Goal: Transaction & Acquisition: Purchase product/service

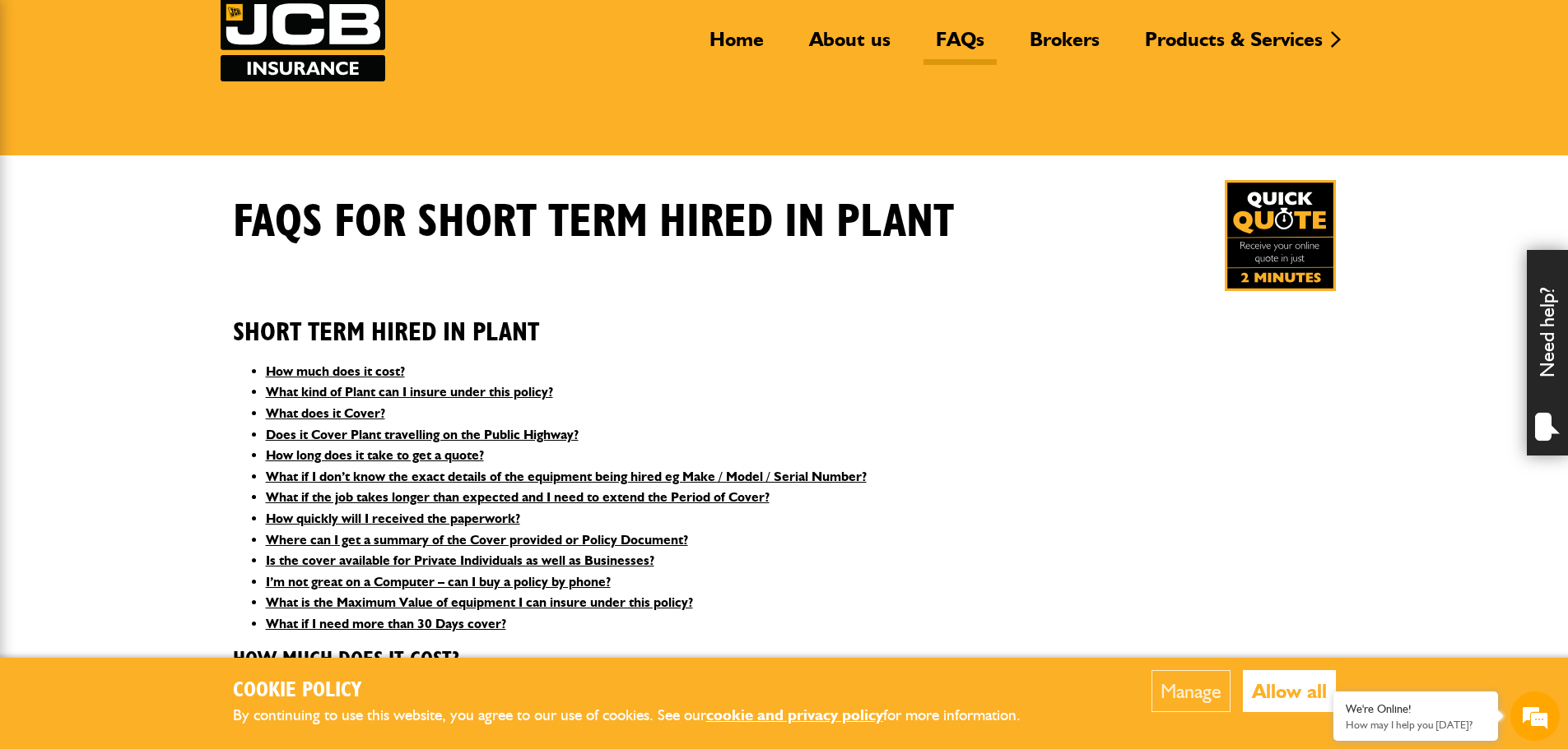
scroll to position [247, 0]
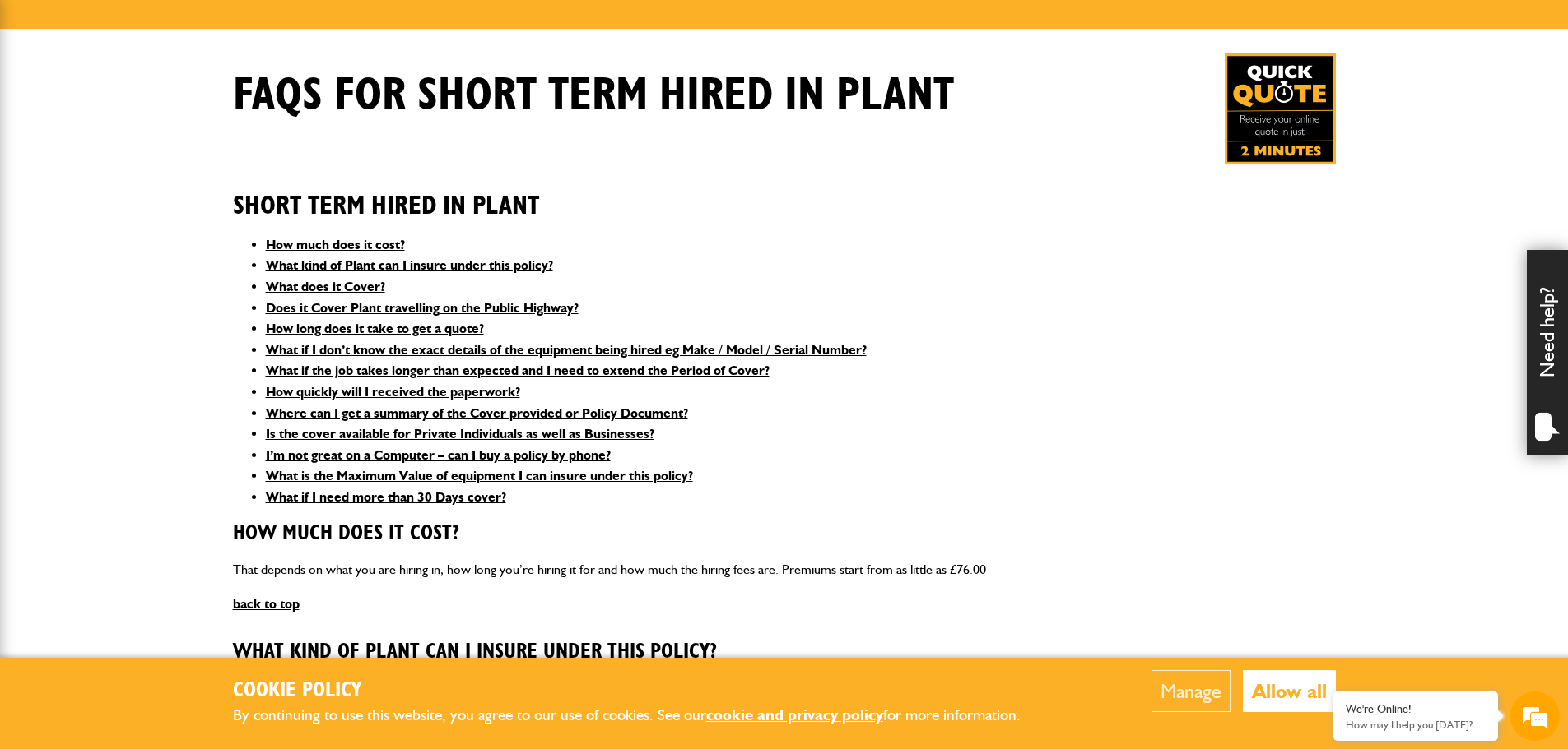
click at [1289, 707] on button "Allow all" at bounding box center [1289, 691] width 93 height 42
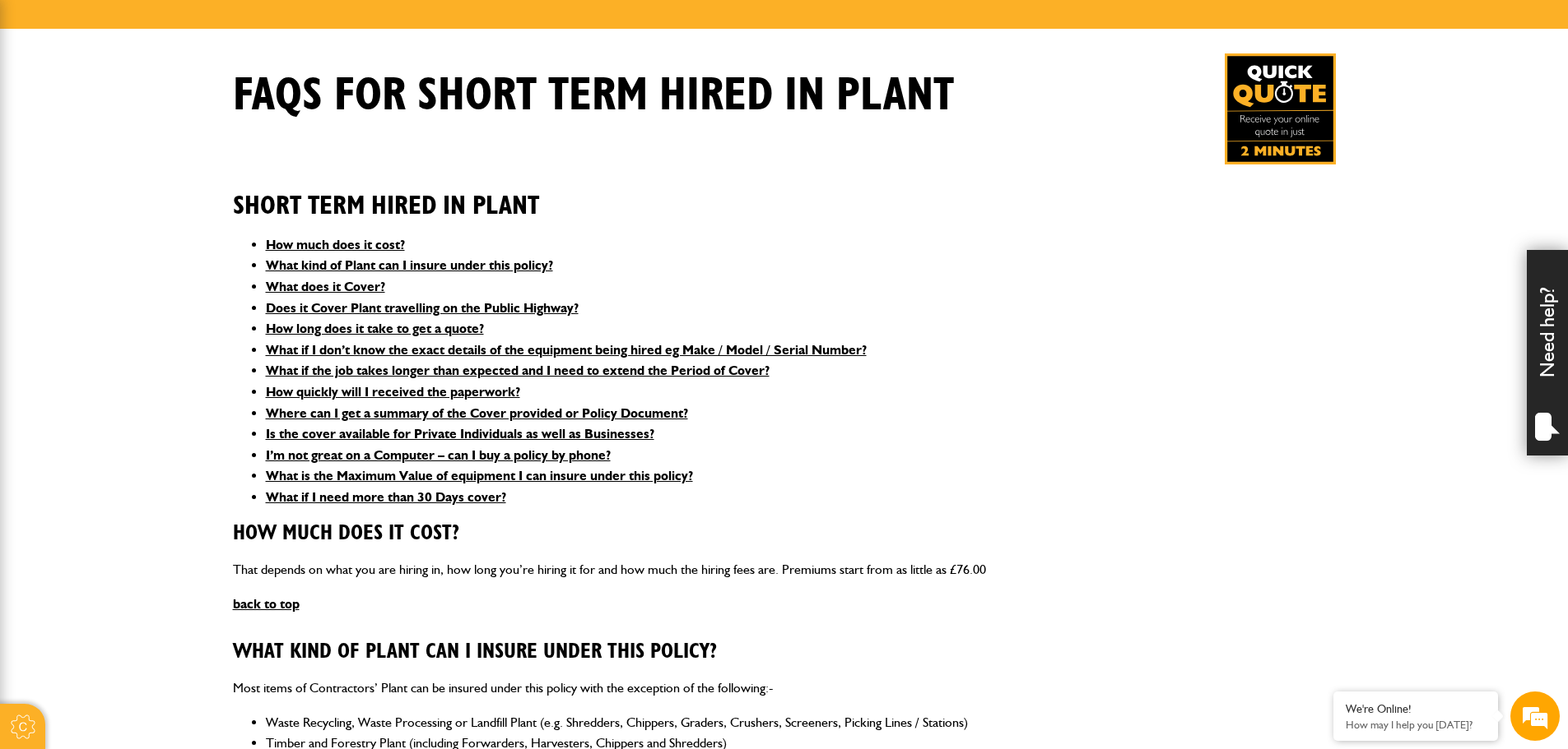
click at [1265, 101] on img at bounding box center [1280, 109] width 111 height 111
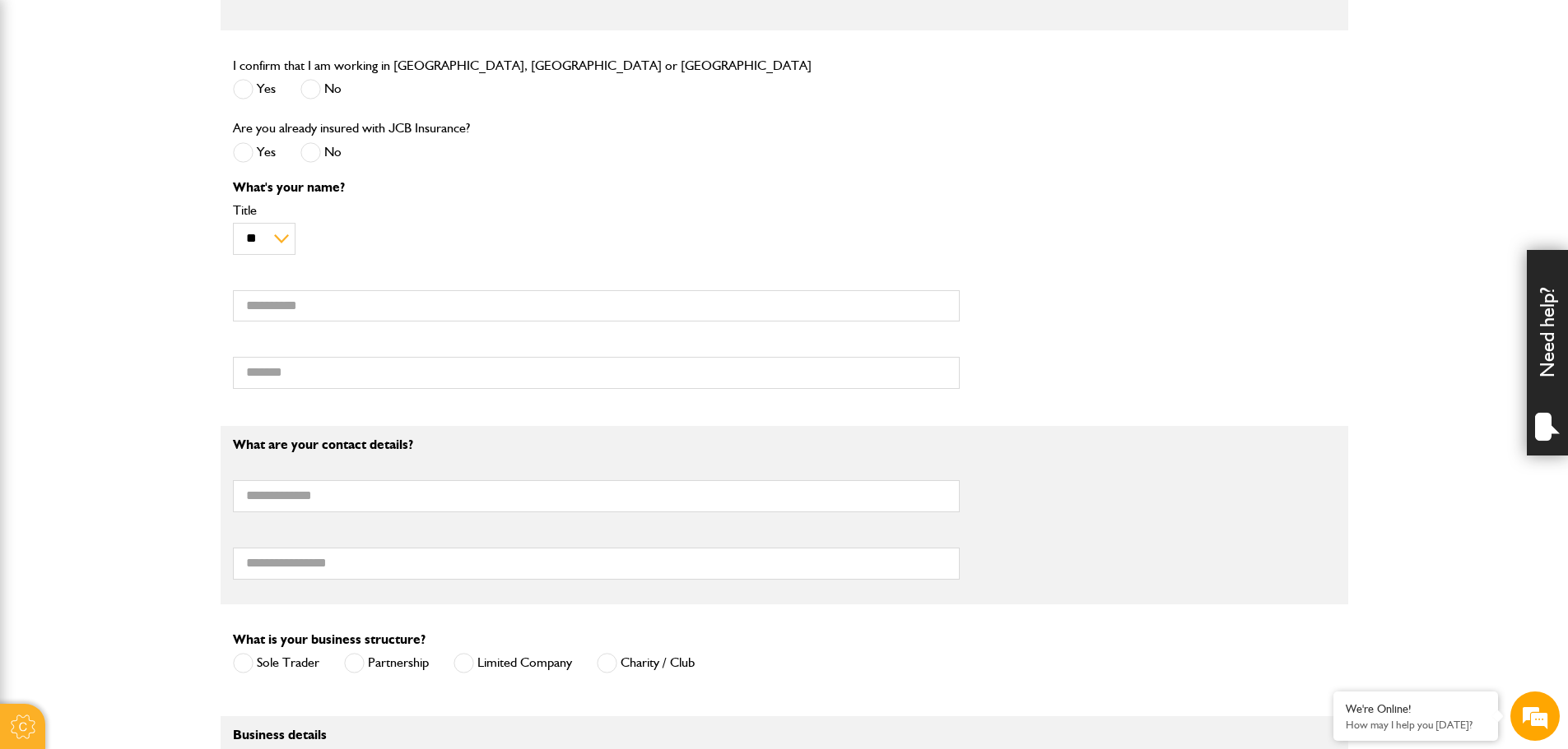
click at [189, 308] on body "Cookie Options You can control which cookies we use with the form below. Please…" at bounding box center [784, 637] width 1568 height 2754
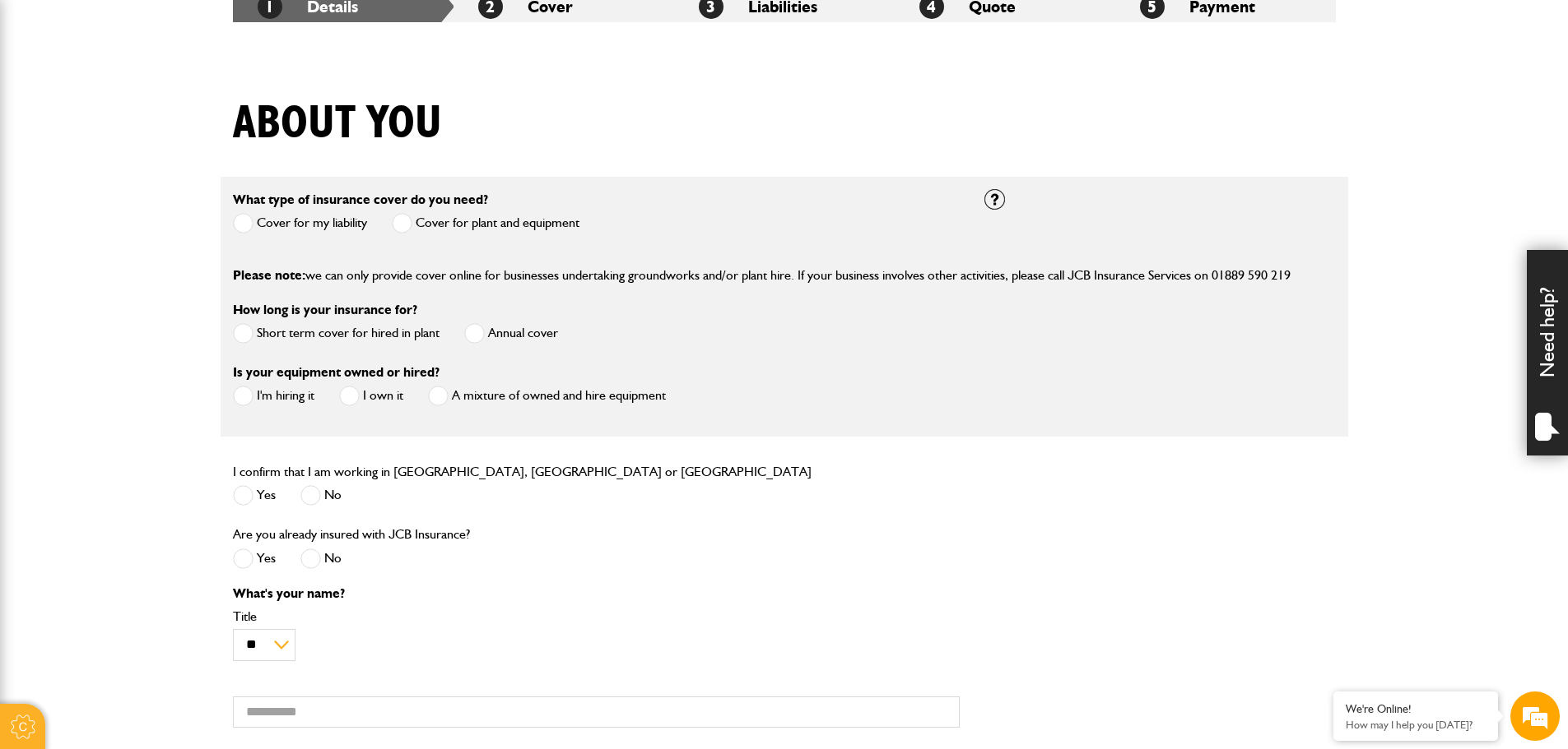
scroll to position [329, 0]
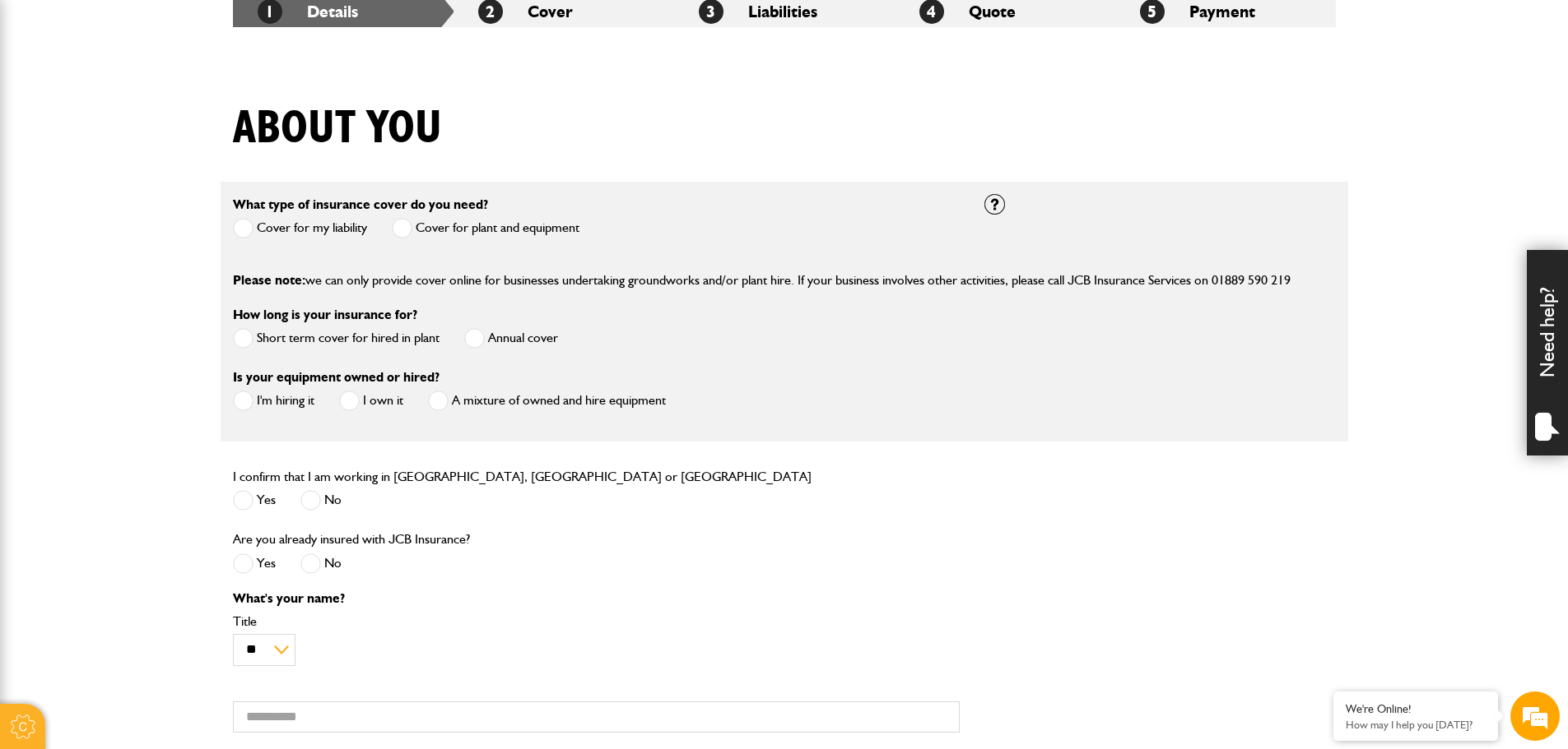
click at [411, 224] on span at bounding box center [402, 228] width 21 height 21
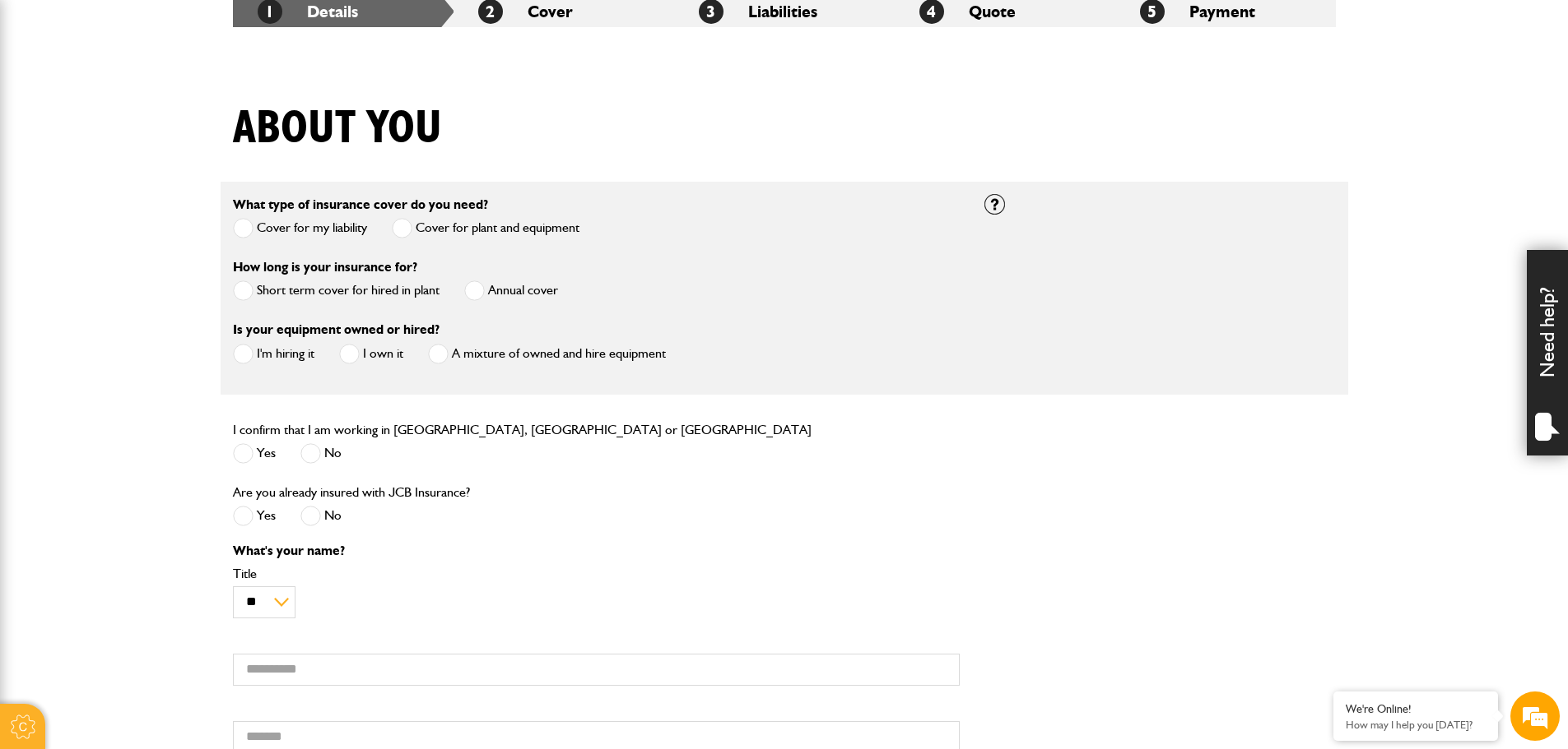
click at [249, 292] on span at bounding box center [243, 290] width 21 height 21
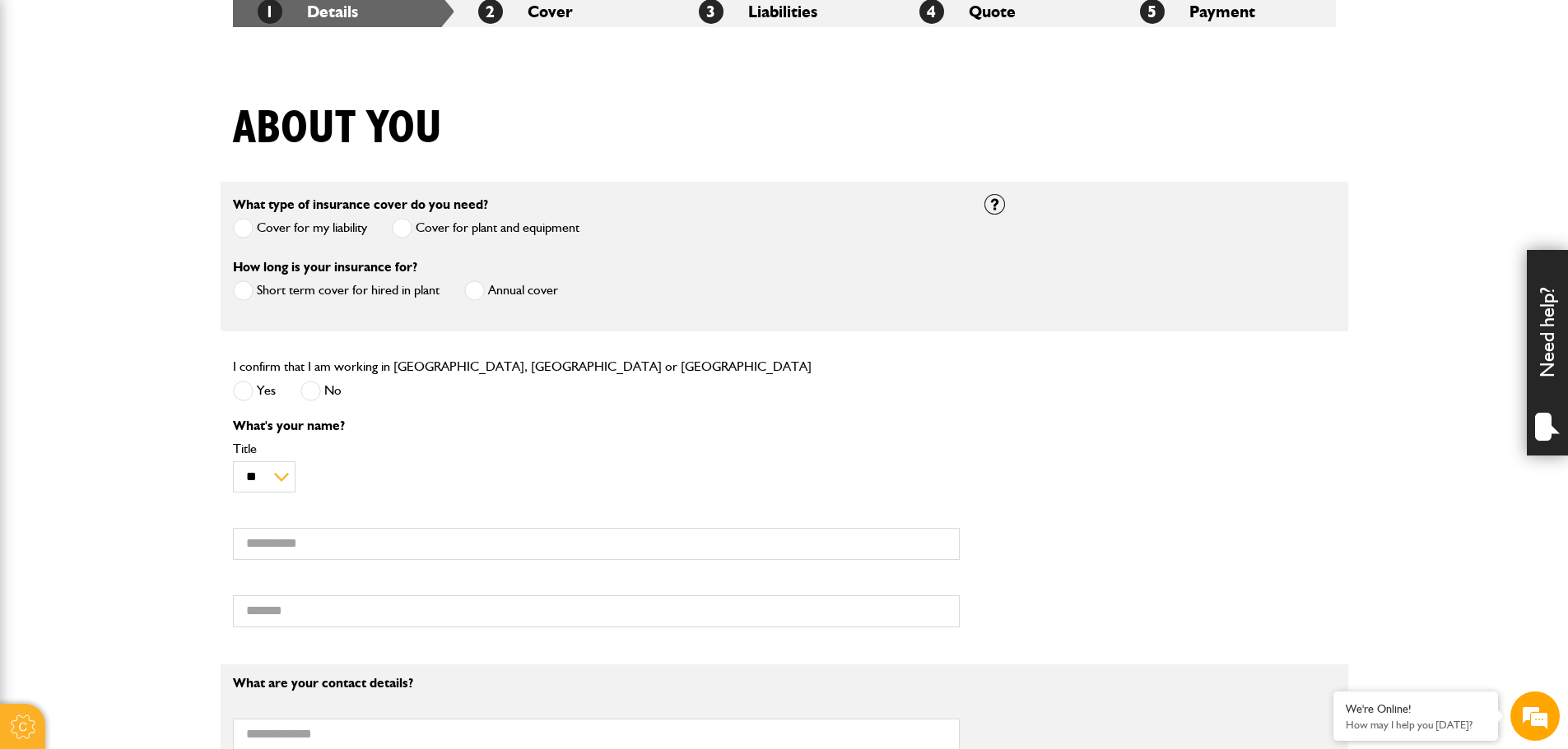
click at [261, 392] on label "Yes" at bounding box center [254, 391] width 42 height 21
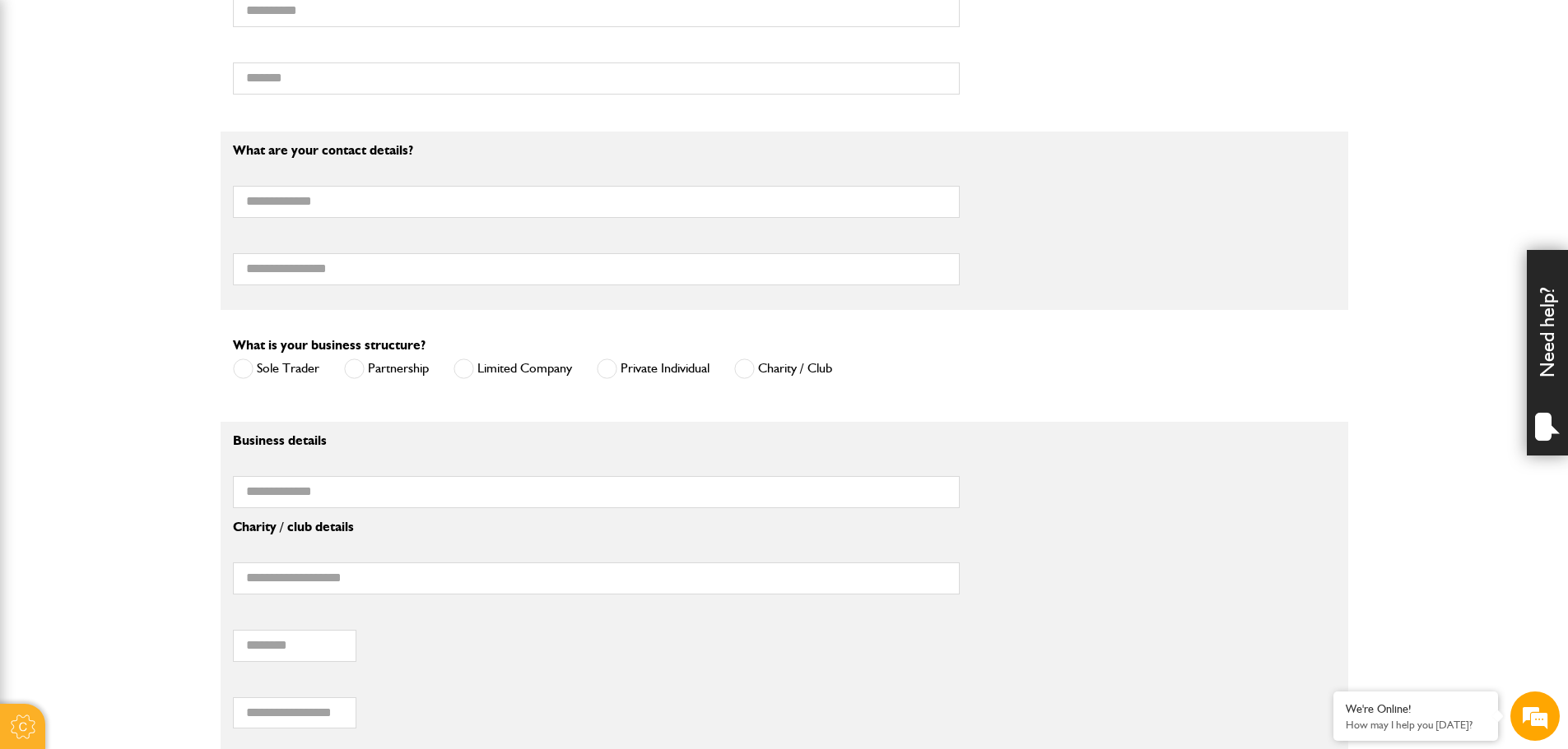
scroll to position [987, 0]
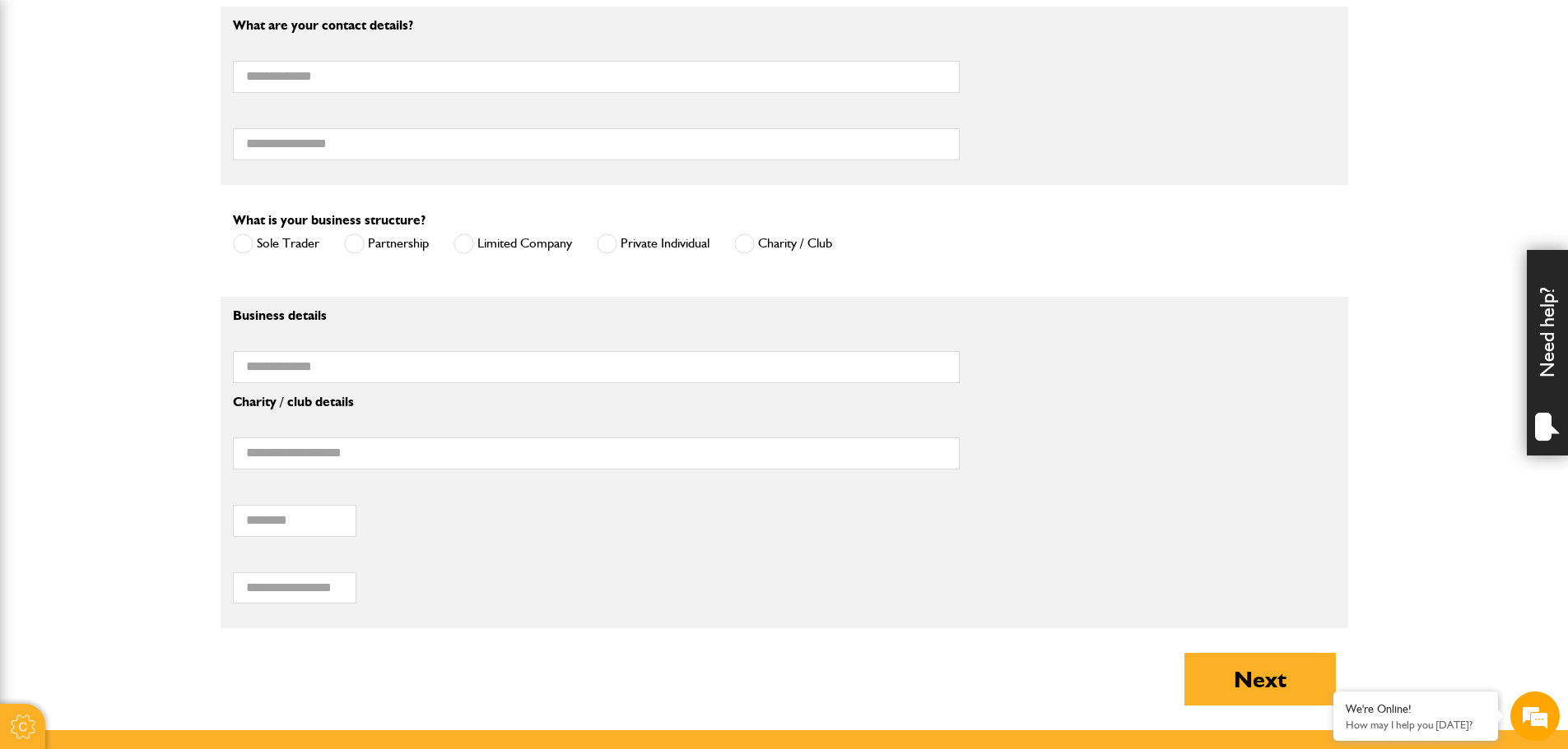
click at [604, 244] on span at bounding box center [606, 244] width 21 height 21
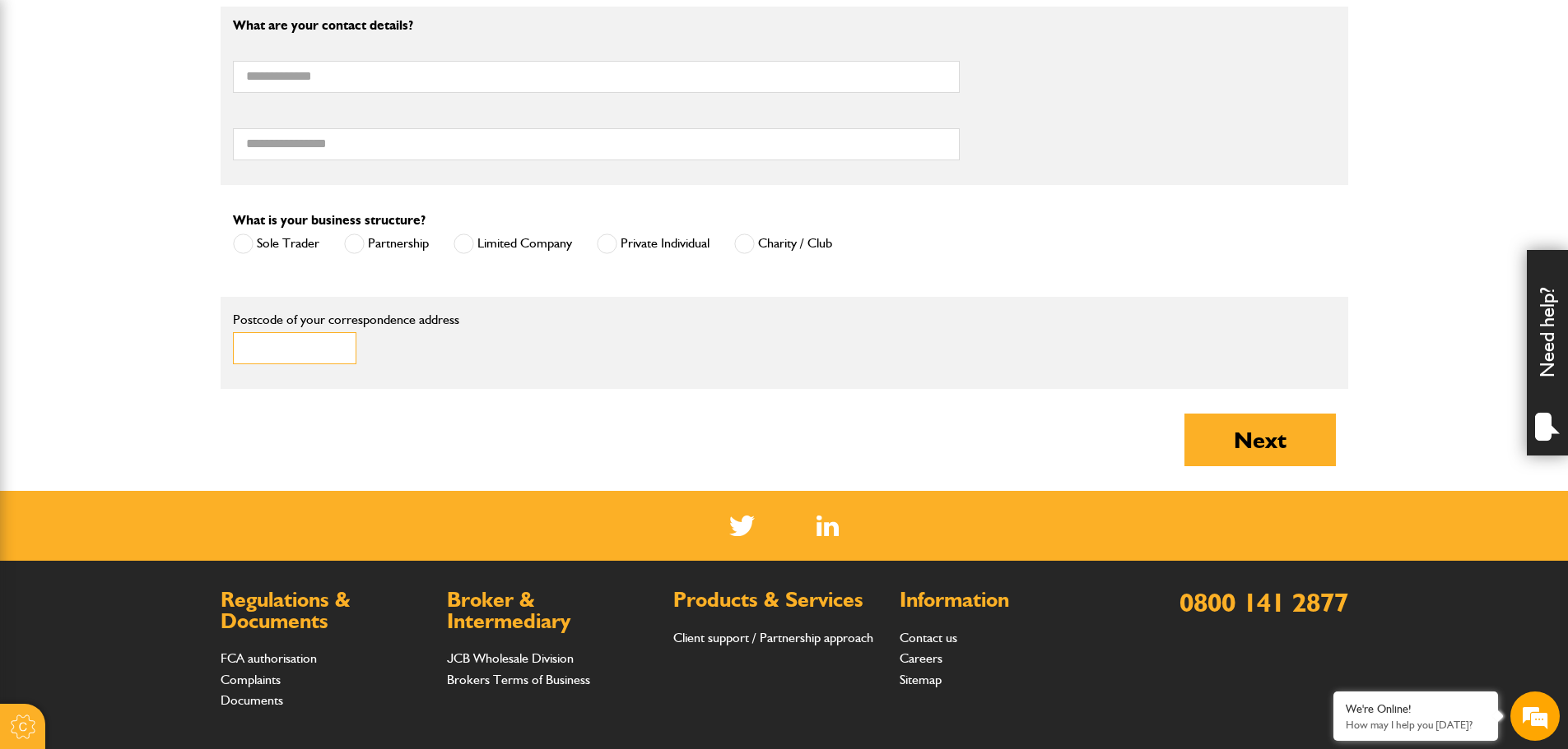
click at [289, 354] on input "Postcode of your correspondence address" at bounding box center [294, 348] width 123 height 32
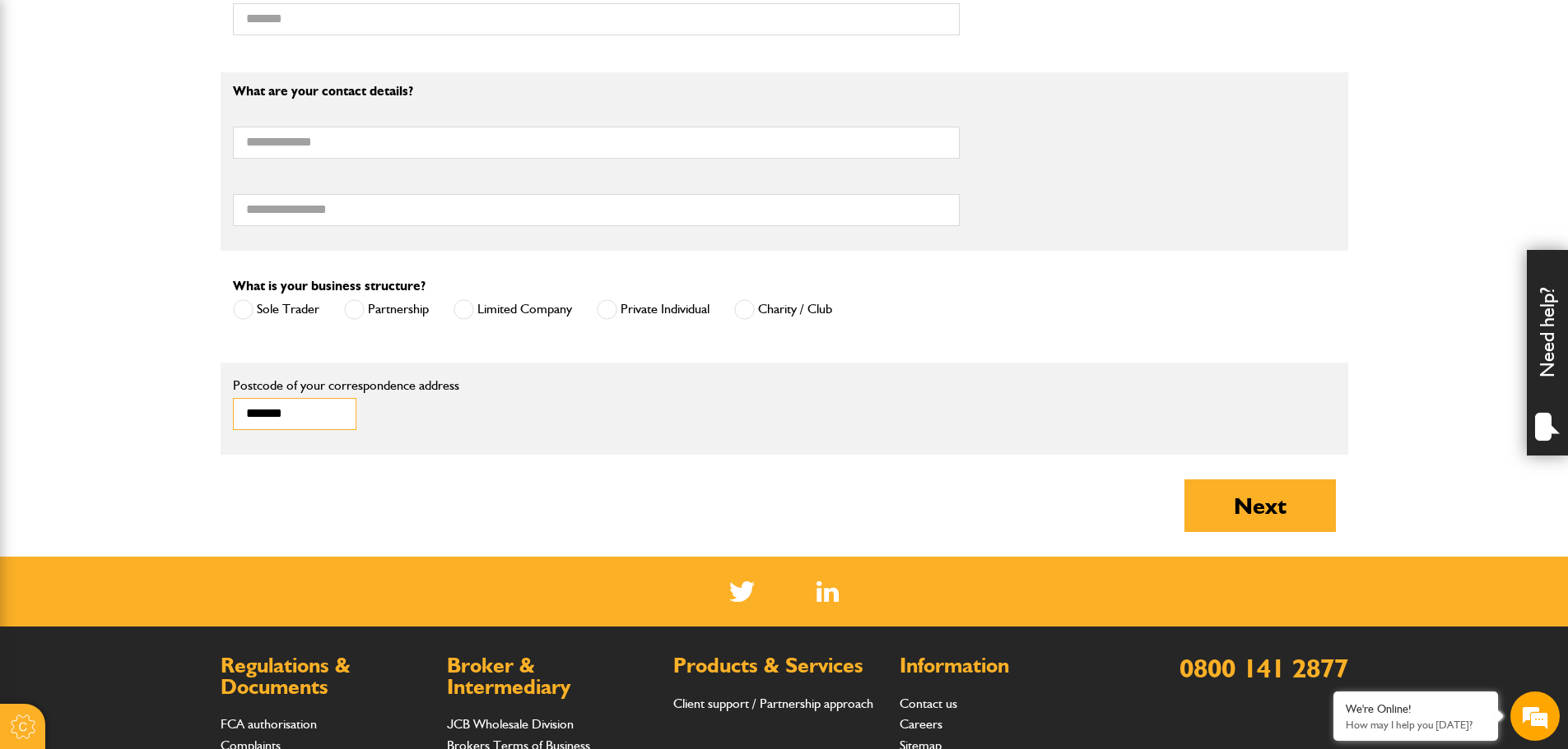
scroll to position [822, 0]
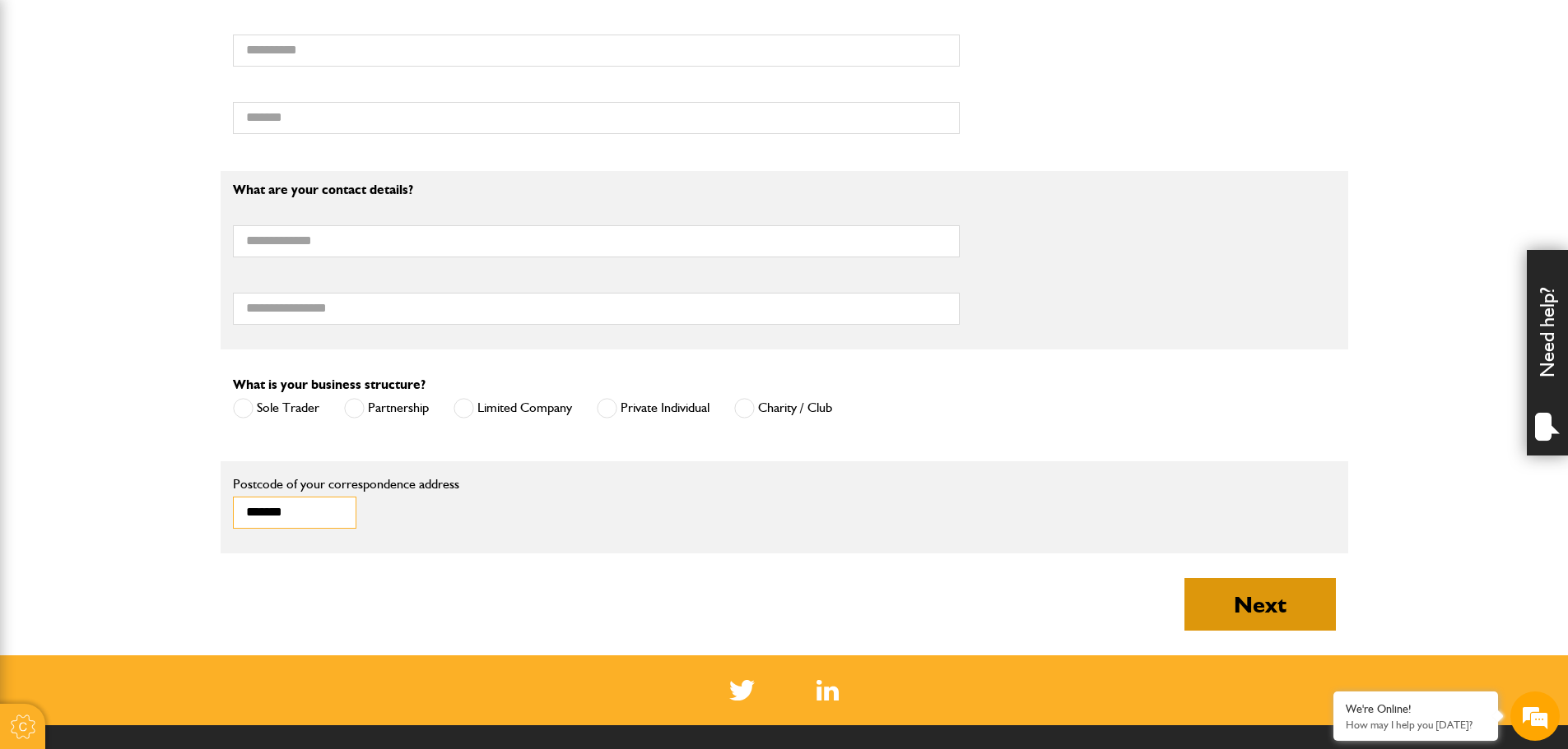
type input "*******"
click at [1249, 607] on button "Next" at bounding box center [1260, 604] width 151 height 52
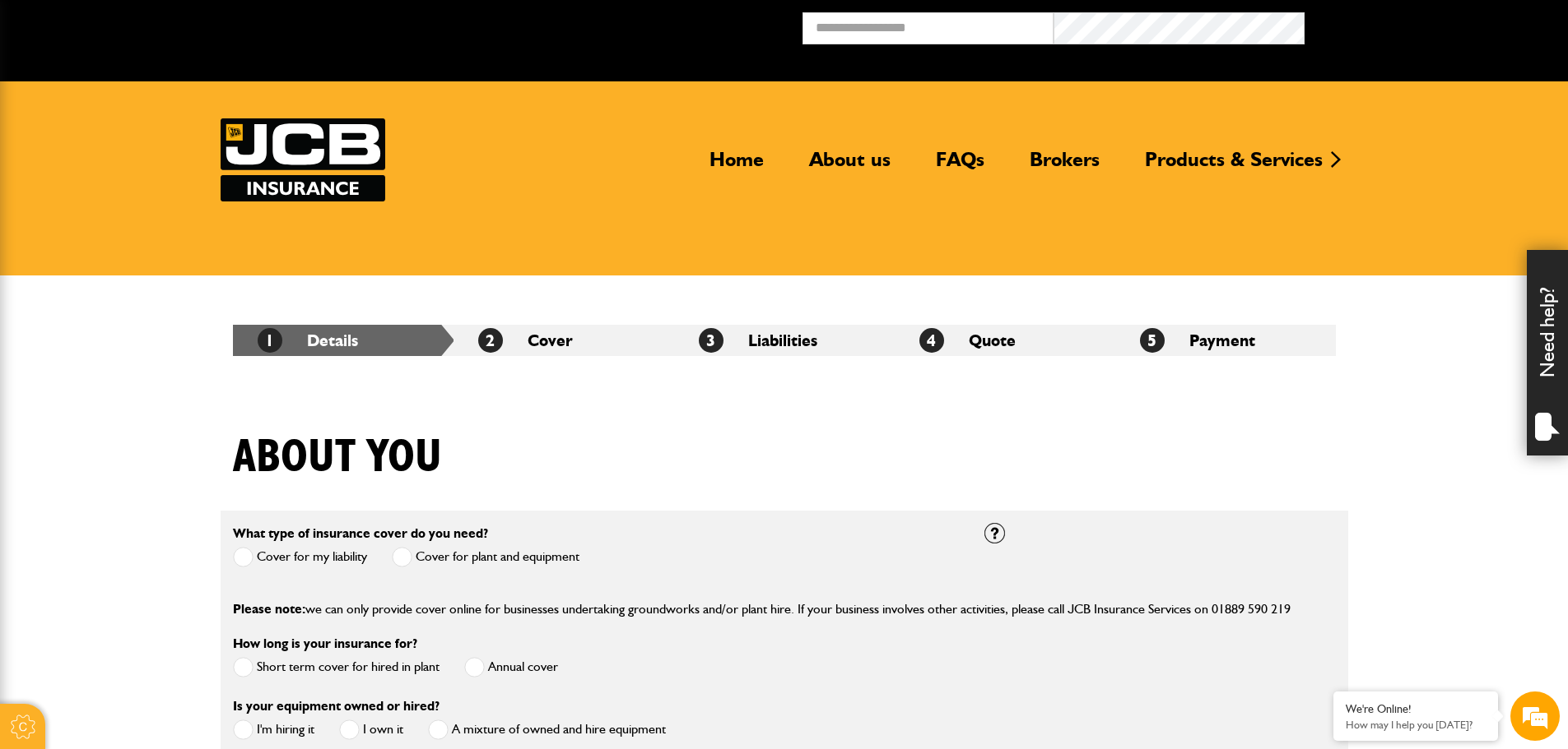
scroll to position [997, 0]
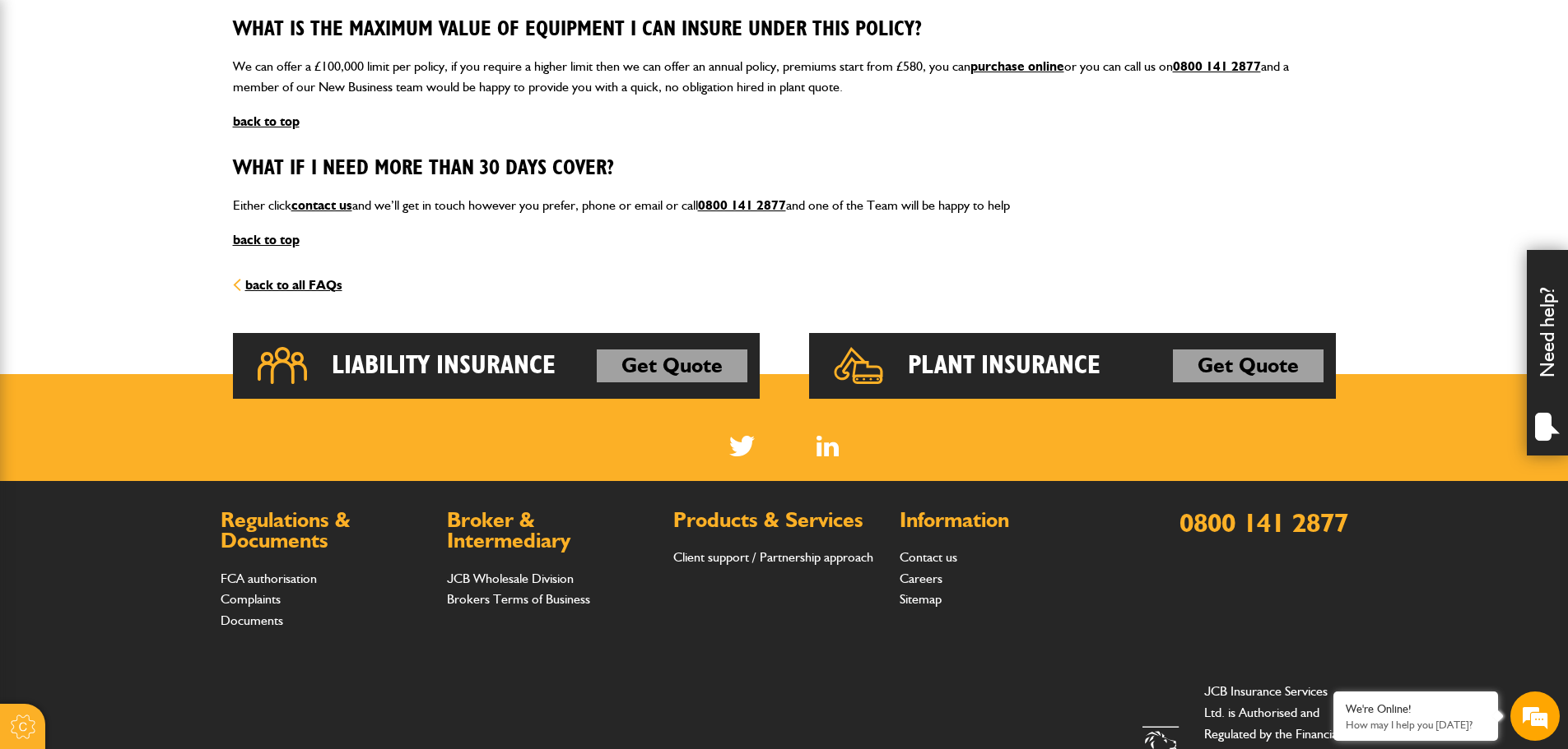
scroll to position [2139, 0]
